Goal: Navigation & Orientation: Go to known website

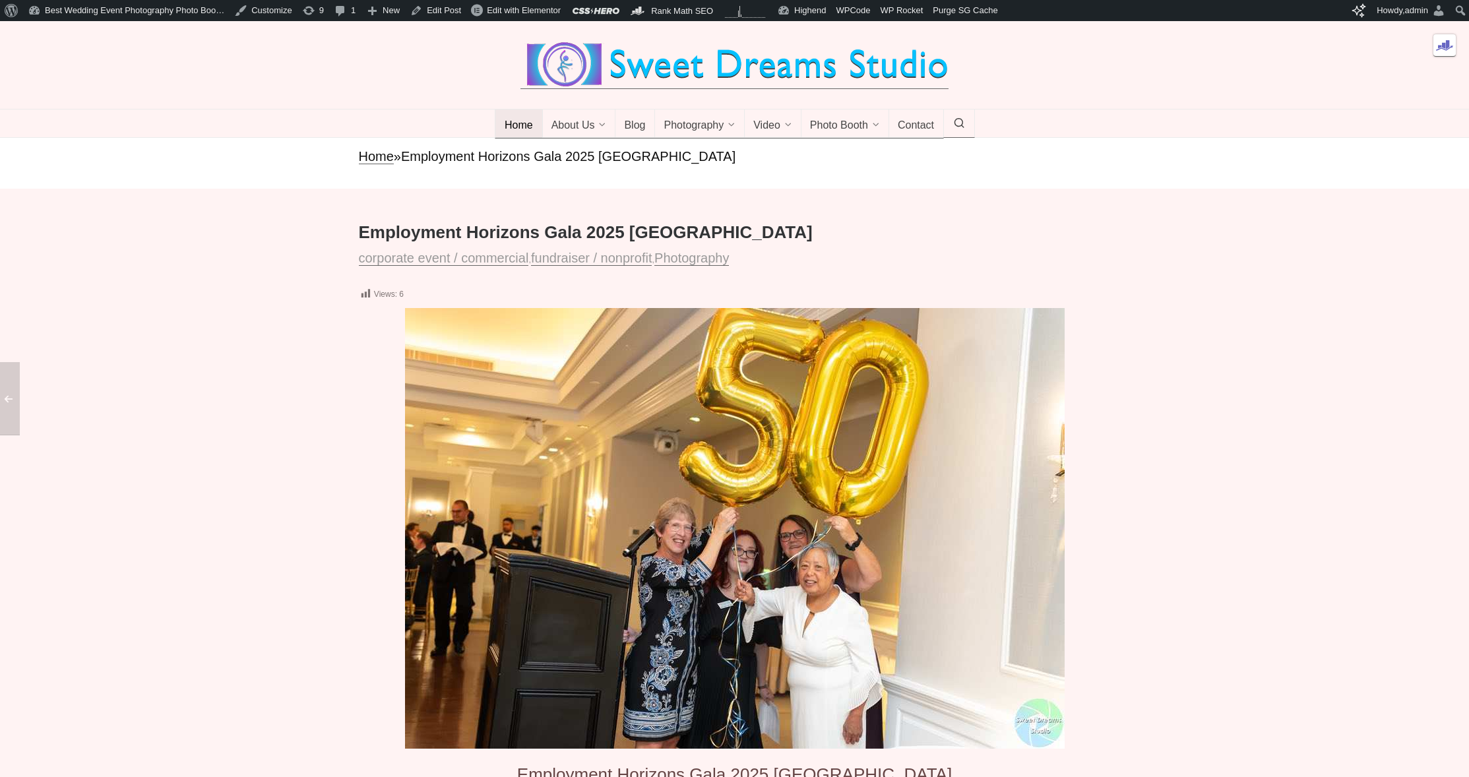
click at [519, 139] on link "Home" at bounding box center [519, 124] width 48 height 29
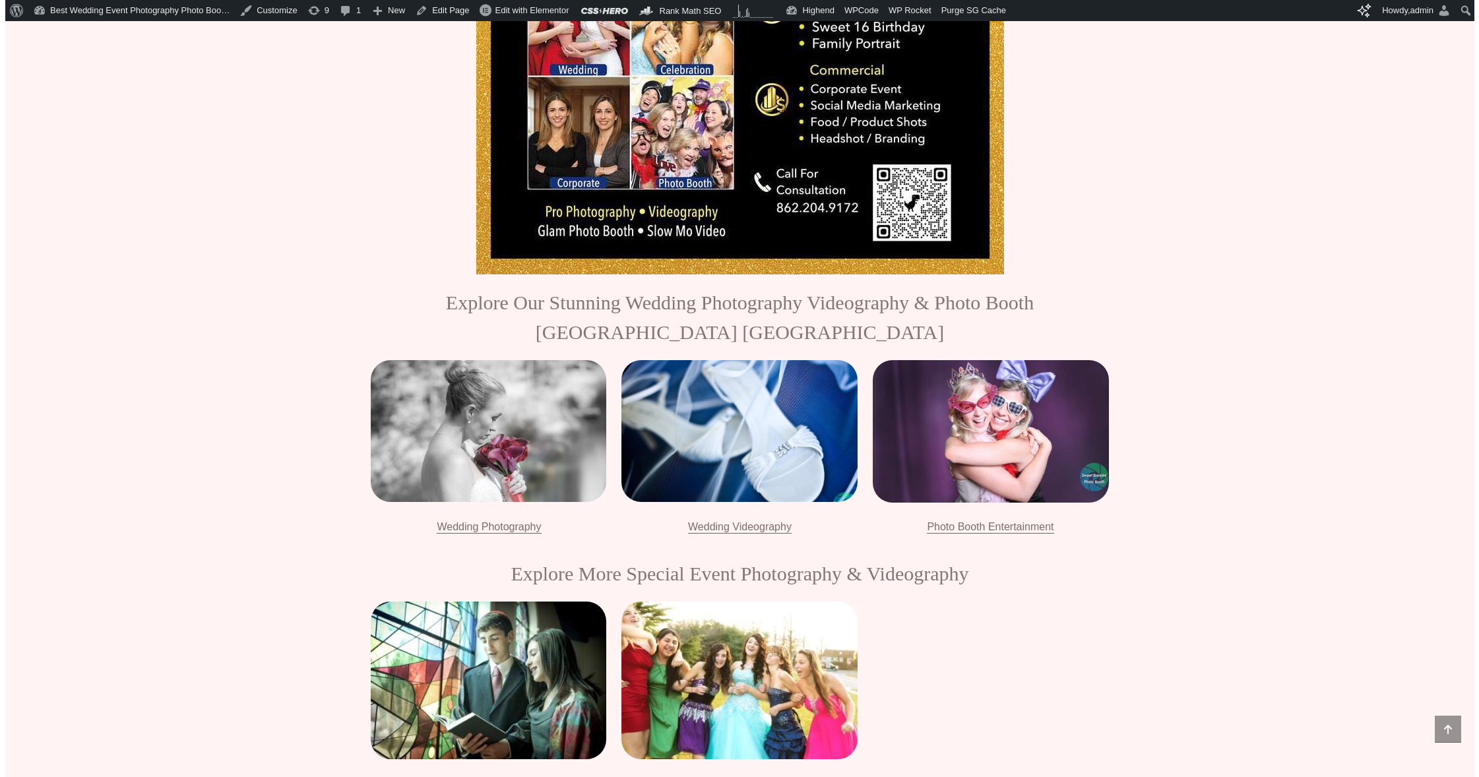
scroll to position [1886, 0]
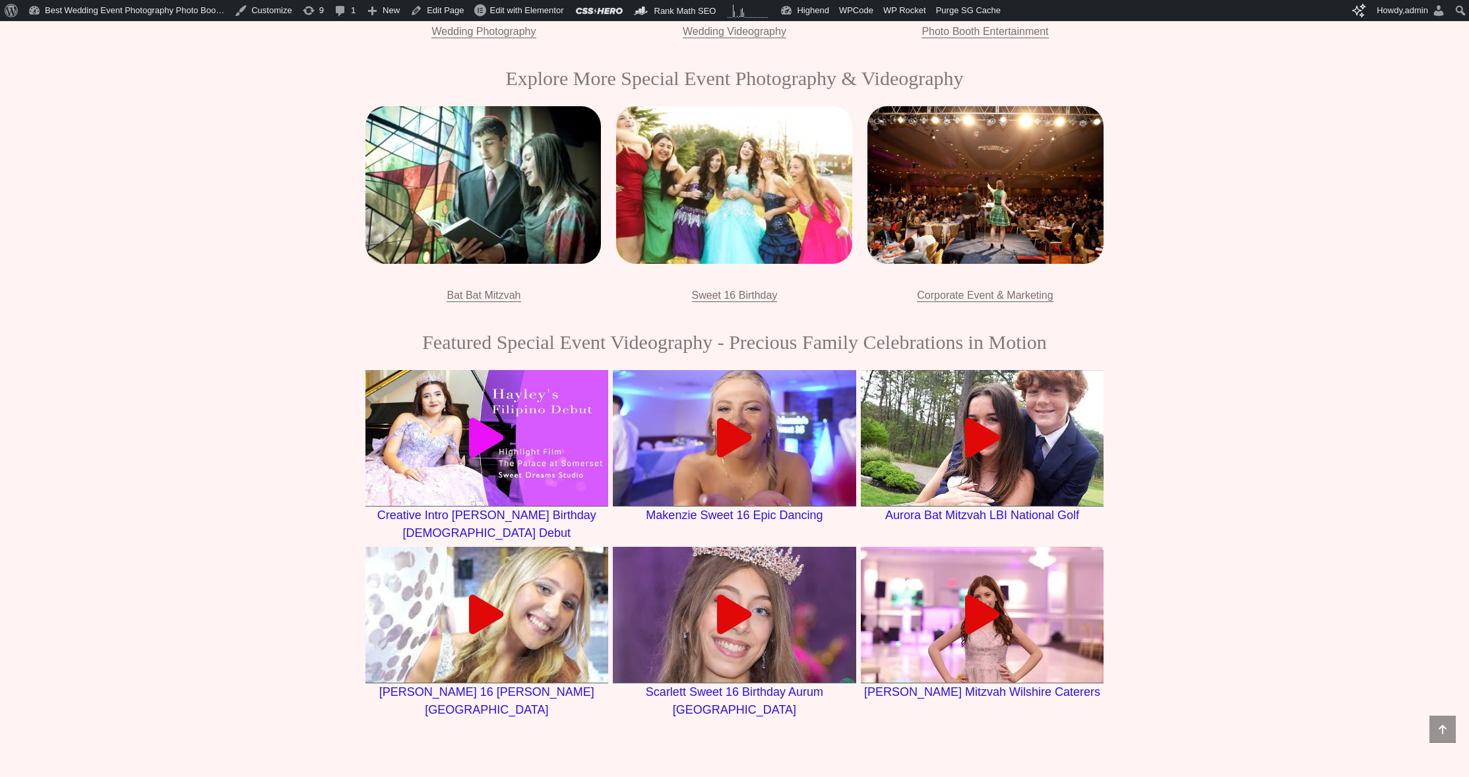
click at [486, 433] on icon at bounding box center [487, 438] width 40 height 40
